Goal: Check status: Check status

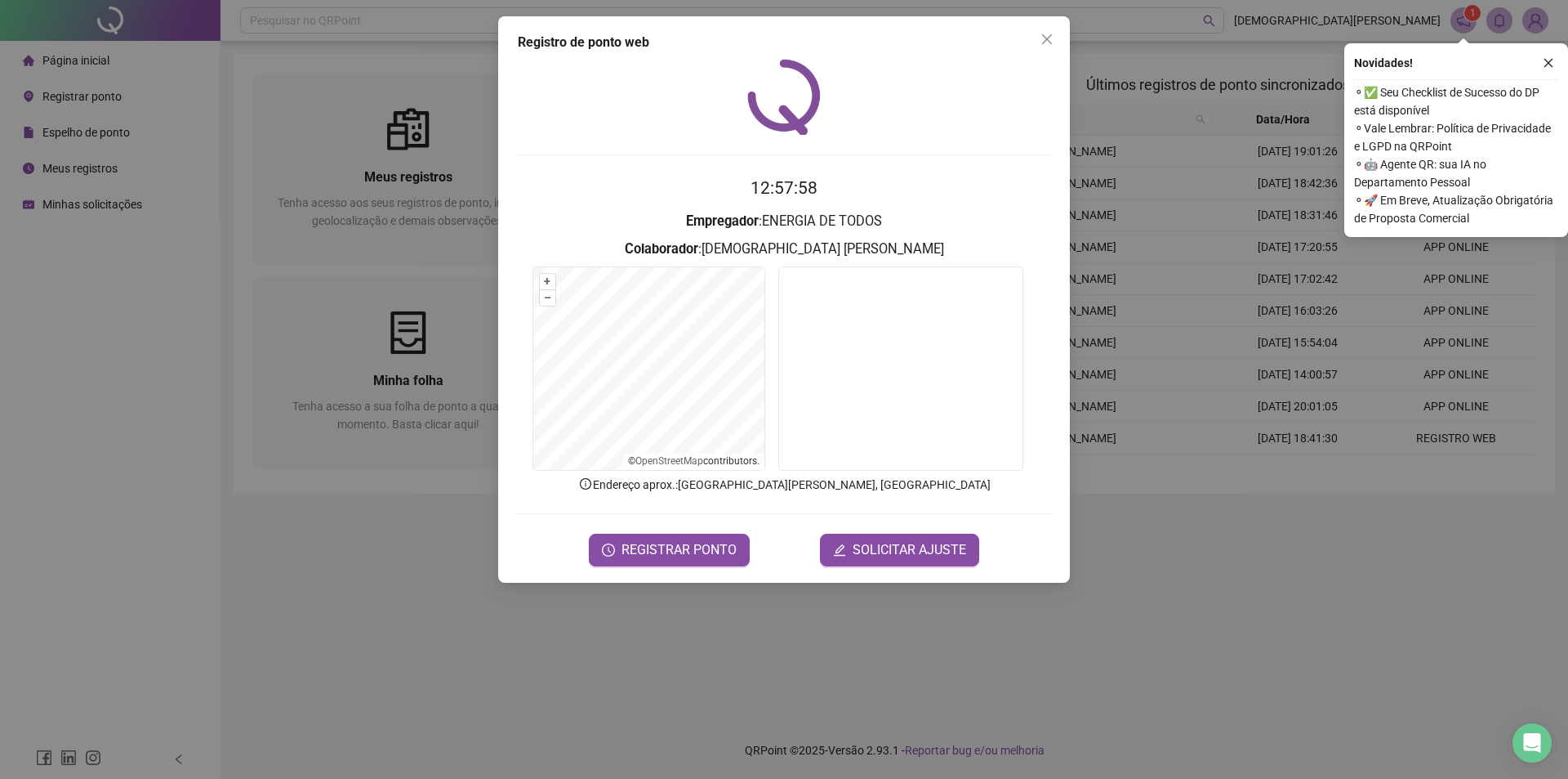
click at [348, 343] on div "Registro de ponto web 12:57:58 Empregador : ENERGIA DE TODOS Colaborador : [PER…" at bounding box center [784, 389] width 1568 height 779
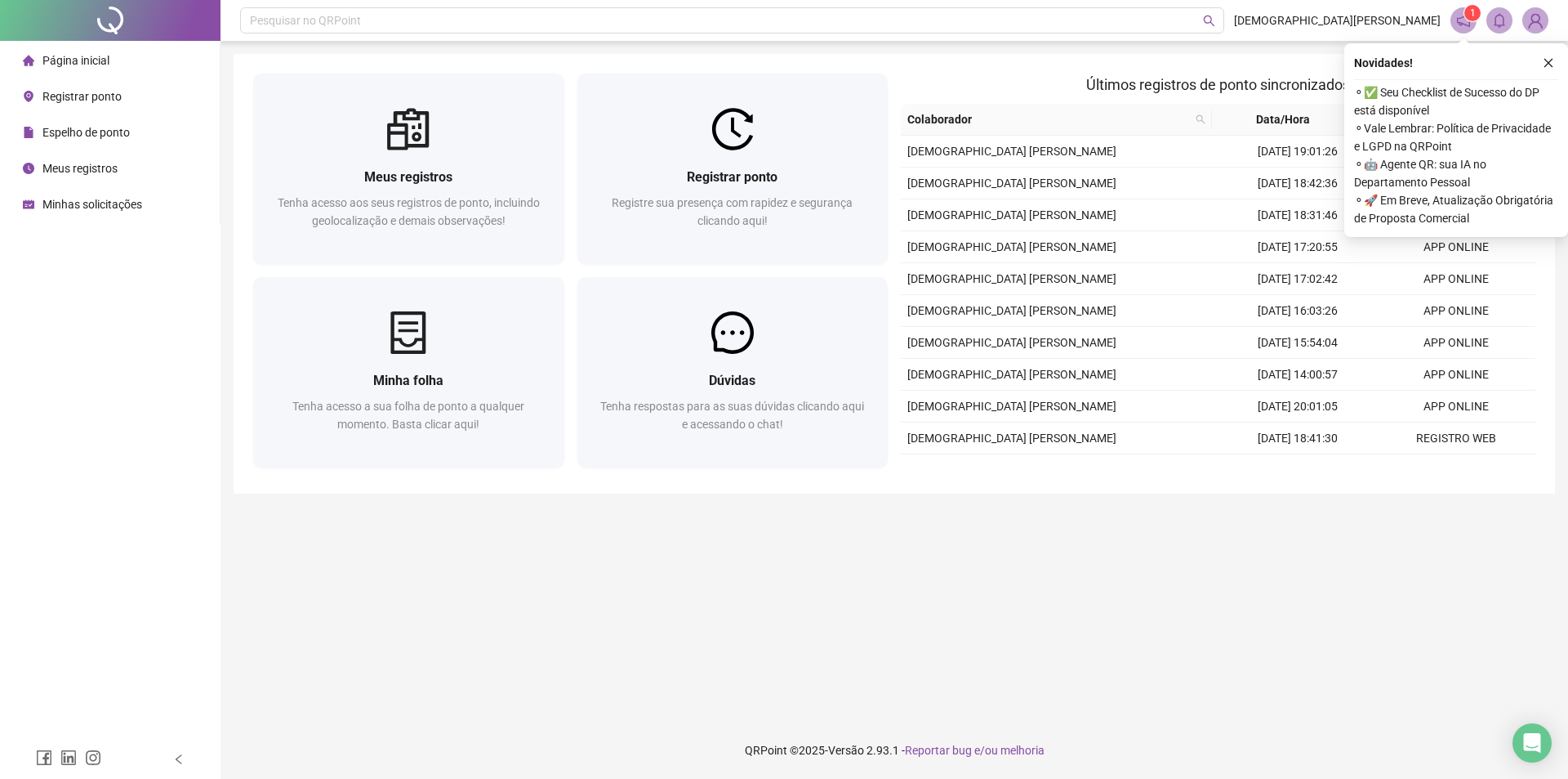
click at [119, 168] on li "Meus registros" at bounding box center [110, 169] width 213 height 33
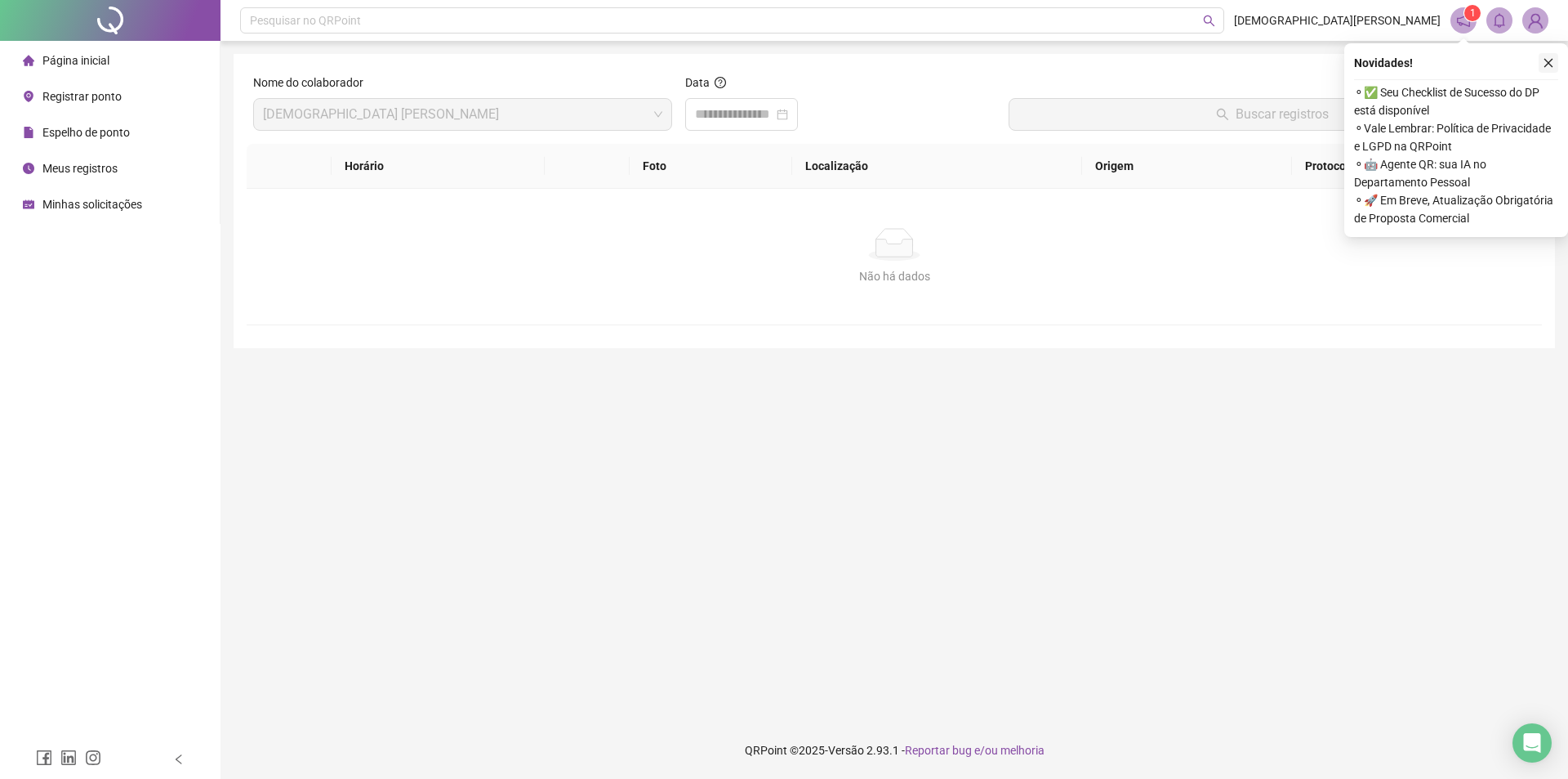
click at [1546, 65] on icon "close" at bounding box center [1549, 63] width 12 height 12
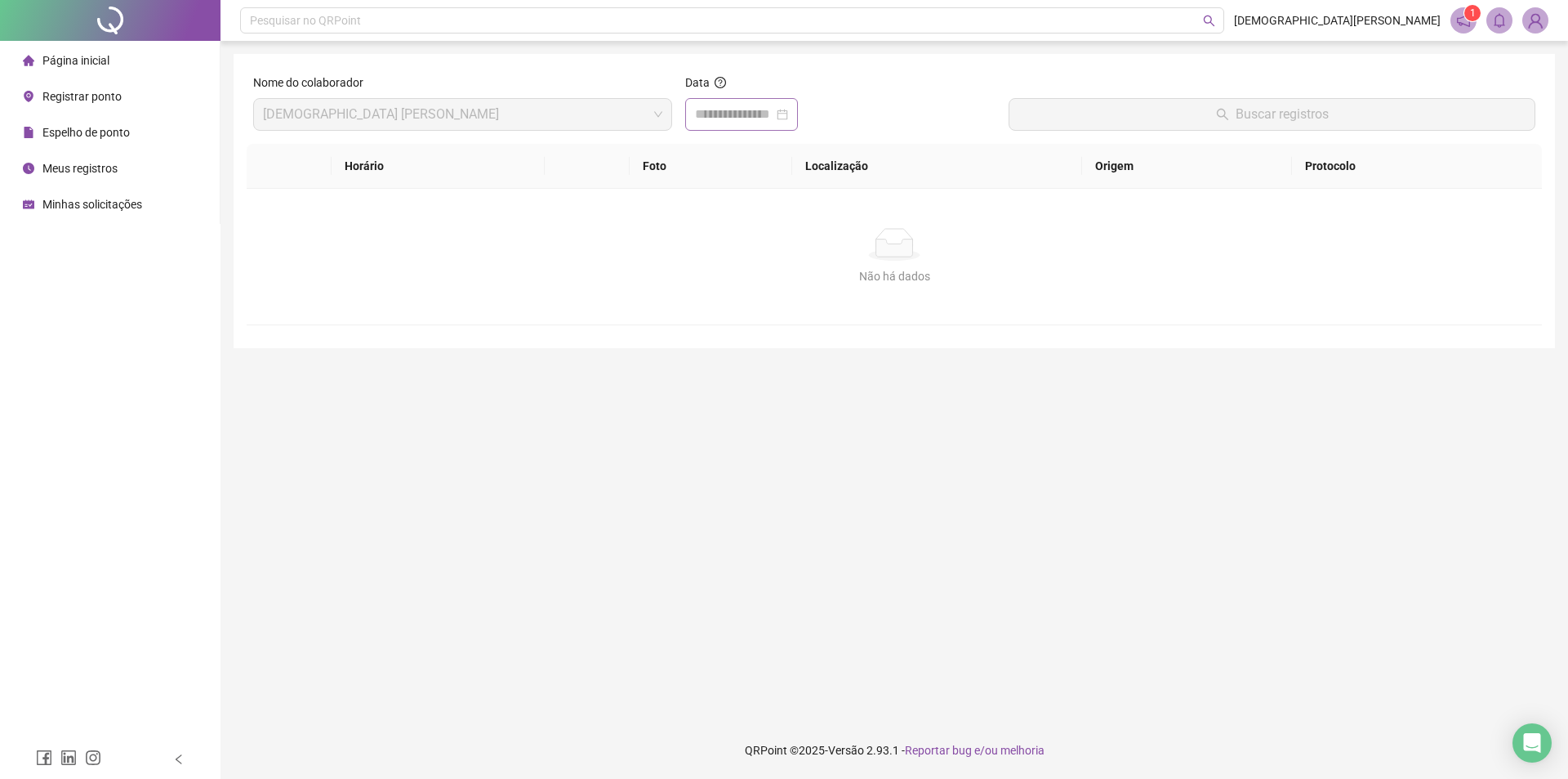
click at [788, 112] on div at bounding box center [742, 114] width 93 height 19
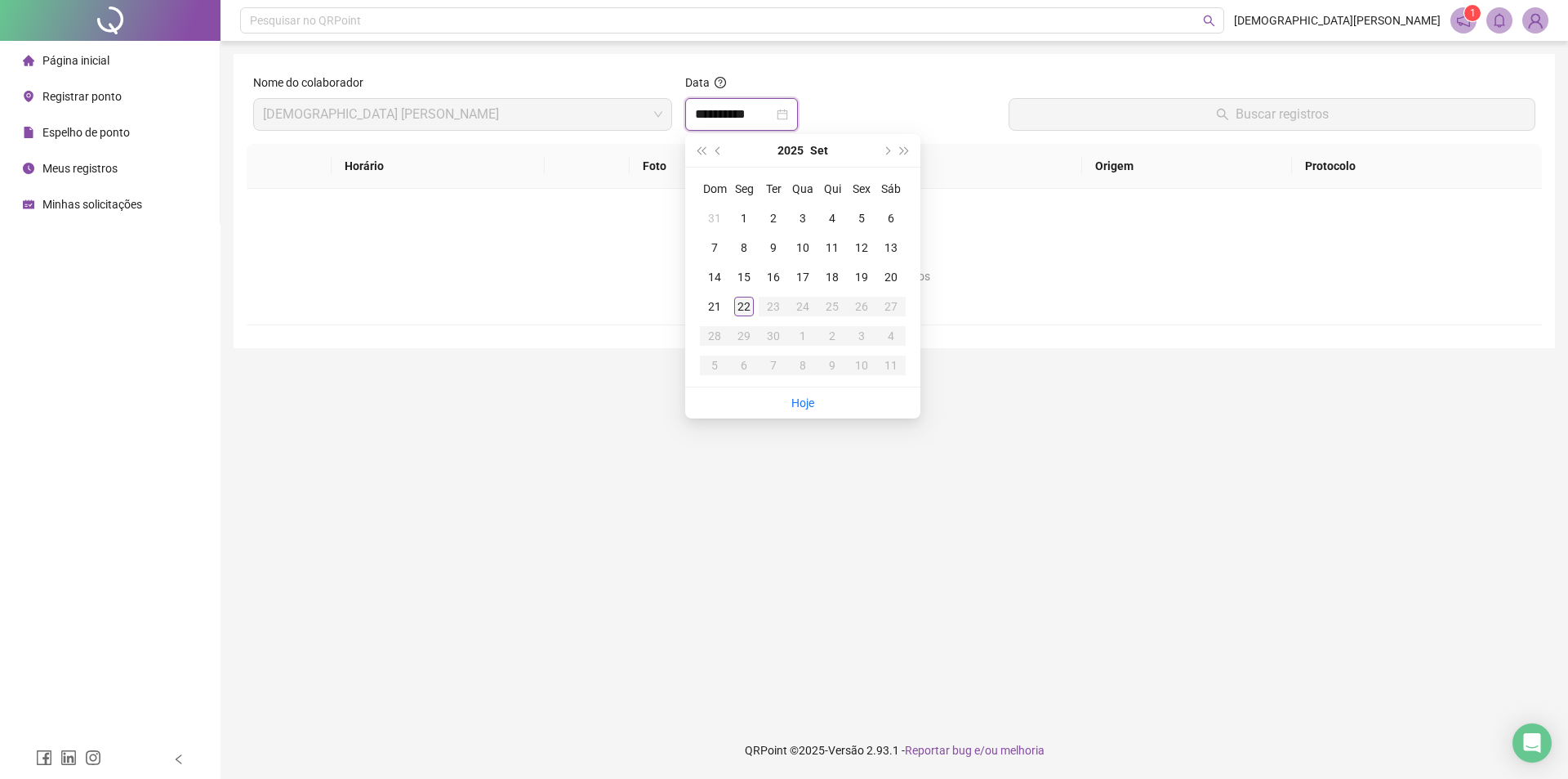
type input "**********"
click at [743, 309] on div "22" at bounding box center [744, 307] width 19 height 19
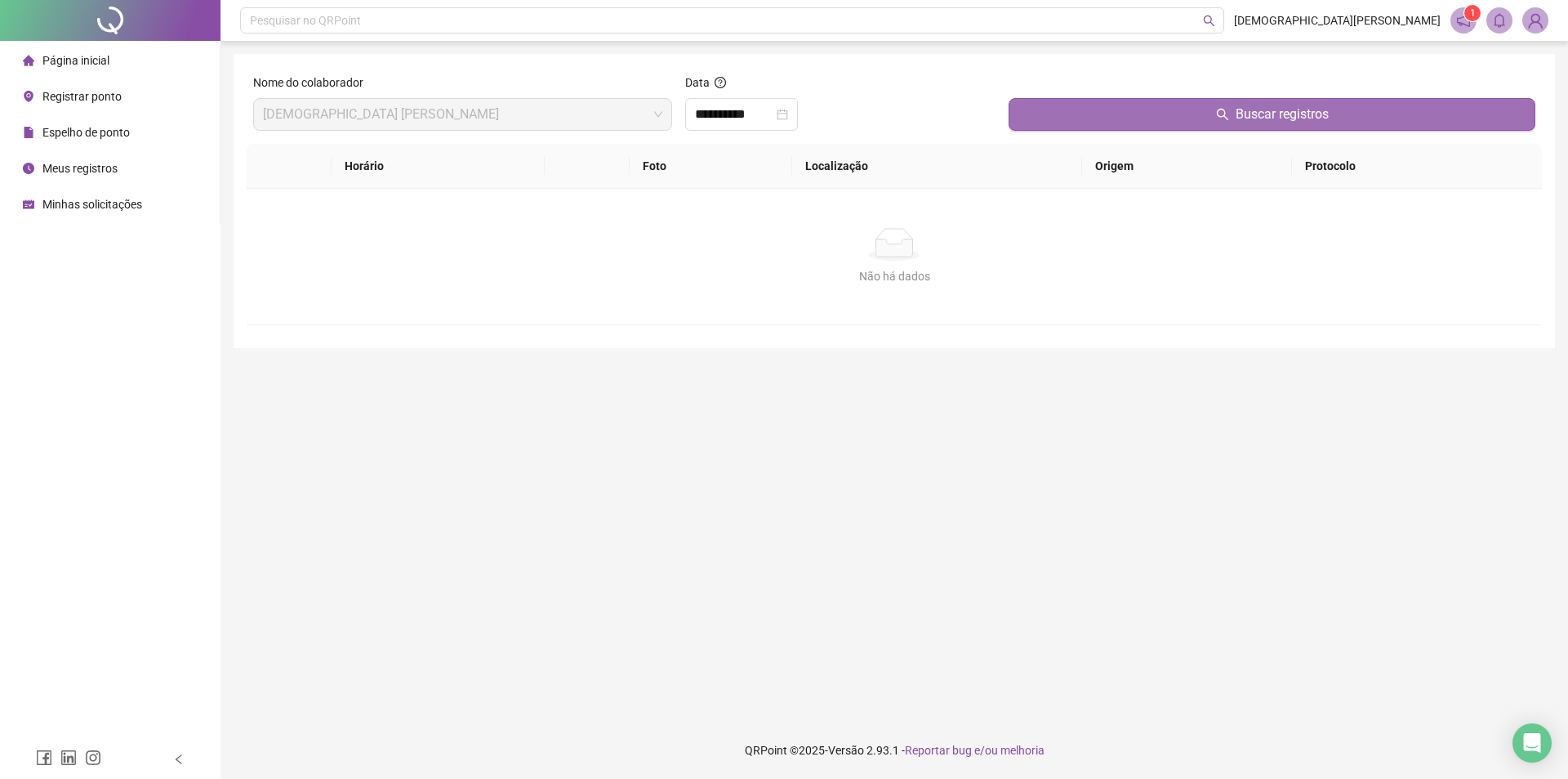
click at [1360, 121] on button "Buscar registros" at bounding box center [1271, 114] width 527 height 33
